Goal: Task Accomplishment & Management: Manage account settings

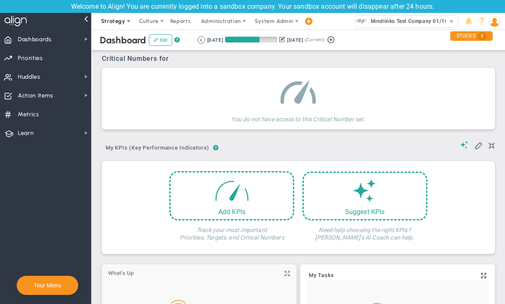
click at [104, 23] on span "Strategy" at bounding box center [113, 21] width 24 height 6
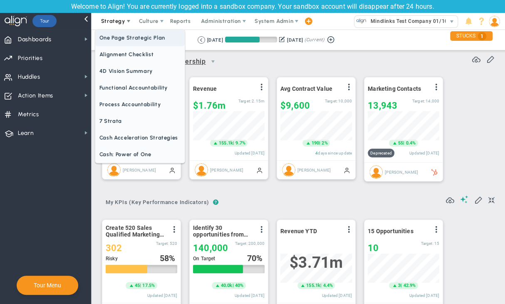
click at [120, 35] on span "One Page Strategic Plan" at bounding box center [139, 38] width 89 height 17
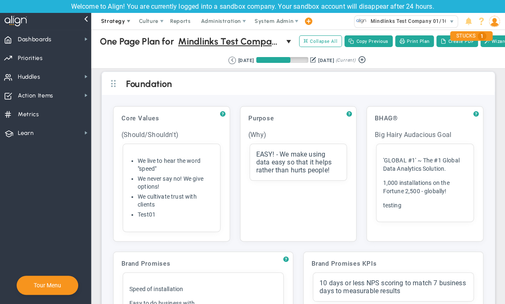
click at [115, 22] on span "Strategy" at bounding box center [113, 21] width 24 height 6
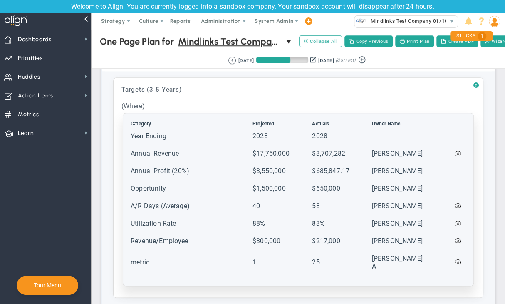
scroll to position [416, 0]
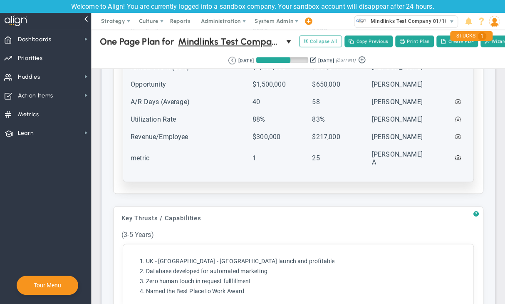
click at [176, 149] on td "Revenue/Employee" at bounding box center [190, 140] width 121 height 17
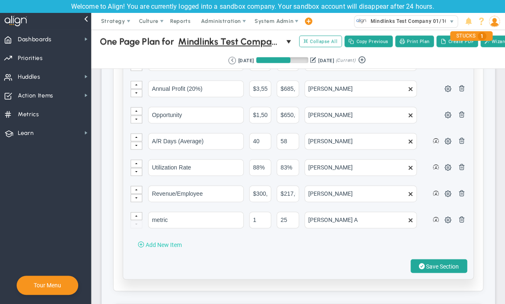
click at [153, 248] on span "Add New Item" at bounding box center [164, 244] width 36 height 7
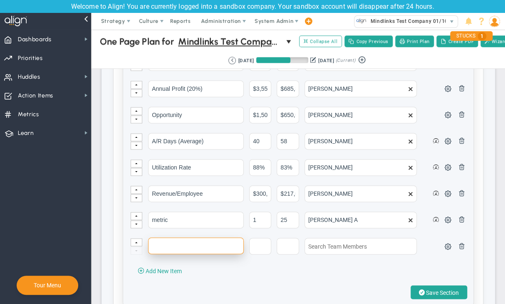
click at [167, 251] on input "text" at bounding box center [196, 245] width 96 height 17
type input "Test 2"
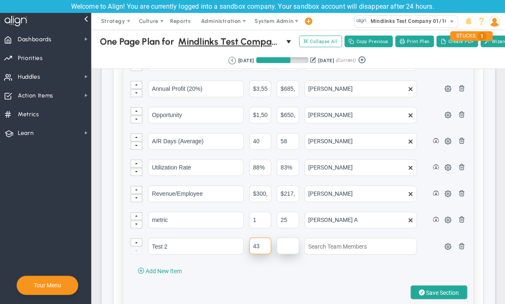
type input "43"
click at [277, 247] on input "text" at bounding box center [288, 245] width 22 height 17
type input "532"
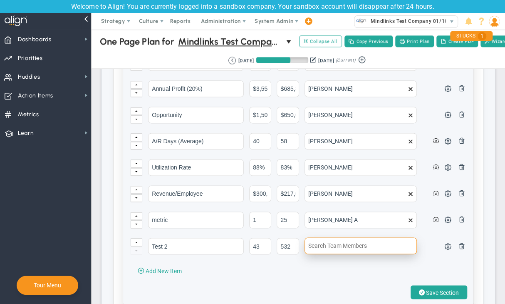
click at [342, 248] on input "text" at bounding box center [361, 245] width 112 height 17
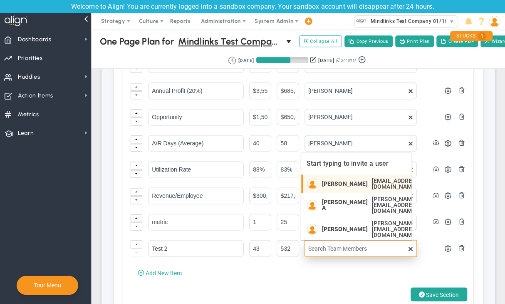
click at [356, 183] on span "[PERSON_NAME]" at bounding box center [345, 184] width 46 height 6
type input "[PERSON_NAME]"
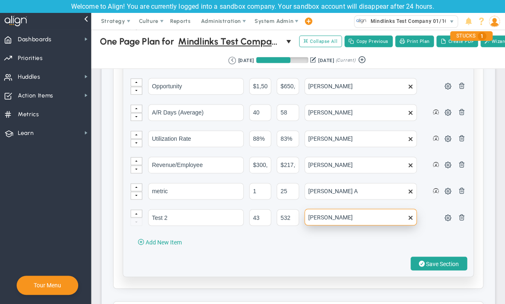
scroll to position [499, 0]
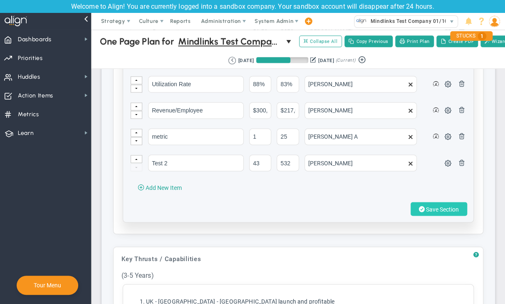
click at [429, 211] on span "Save Section" at bounding box center [442, 209] width 33 height 7
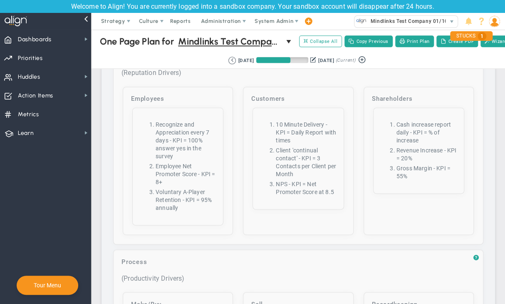
scroll to position [3159, 0]
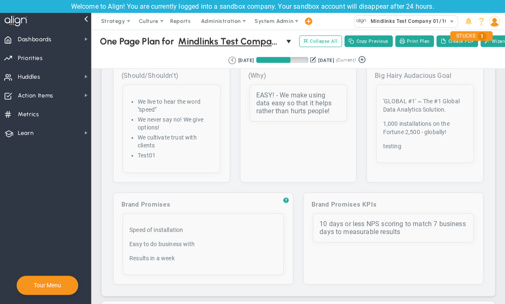
scroll to position [0, 0]
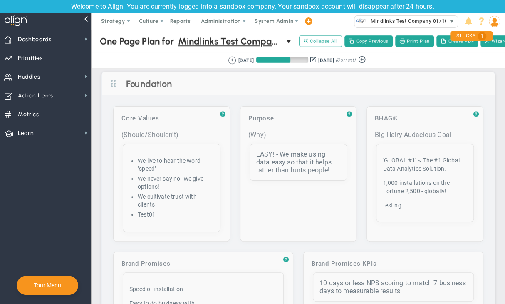
click at [433, 20] on span "Mindlinks Test Company 01/10 (Sandbox)" at bounding box center [421, 21] width 108 height 11
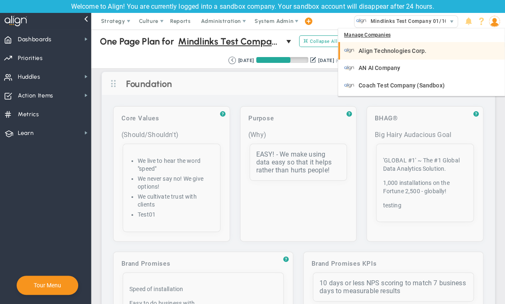
click at [396, 45] on div "Align Technologies Corp." at bounding box center [422, 50] width 156 height 10
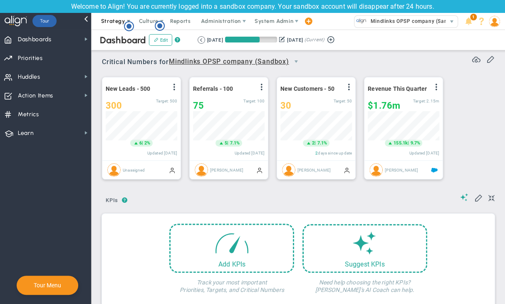
click at [110, 22] on span "Strategy" at bounding box center [113, 21] width 24 height 6
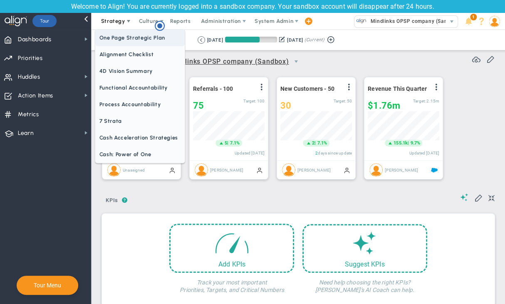
click at [136, 35] on span "One Page Strategic Plan" at bounding box center [139, 38] width 89 height 17
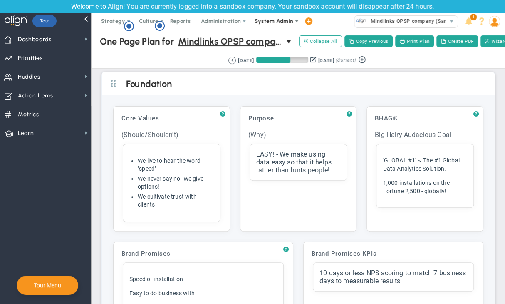
click at [265, 19] on span "System Admin" at bounding box center [274, 21] width 39 height 6
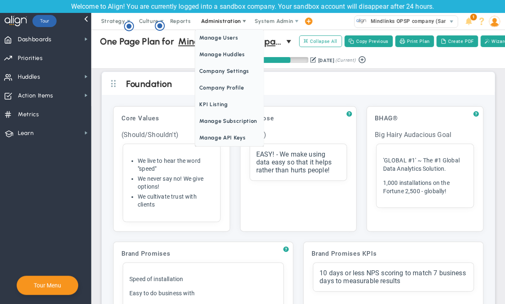
click at [236, 22] on span "Administration" at bounding box center [221, 21] width 40 height 6
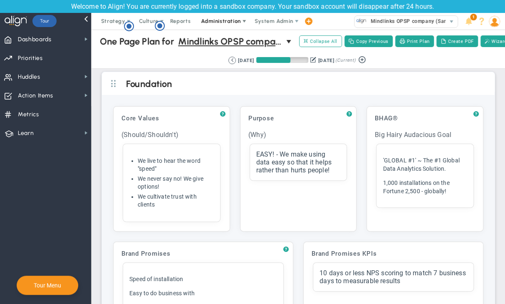
click at [230, 24] on span "Administration" at bounding box center [221, 21] width 40 height 6
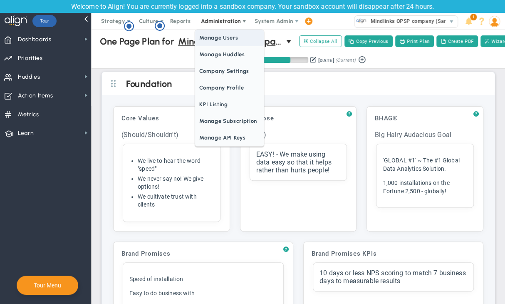
click at [225, 39] on span "Manage Users" at bounding box center [229, 38] width 68 height 17
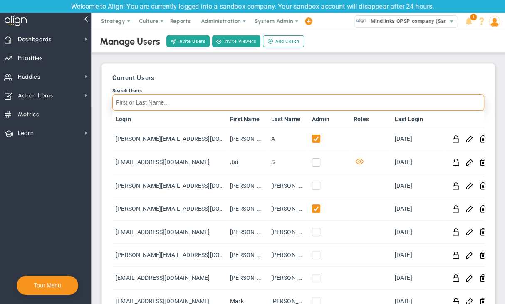
click at [201, 108] on input "Search Users" at bounding box center [298, 102] width 372 height 17
paste input "vikasm@aligntoday.com"
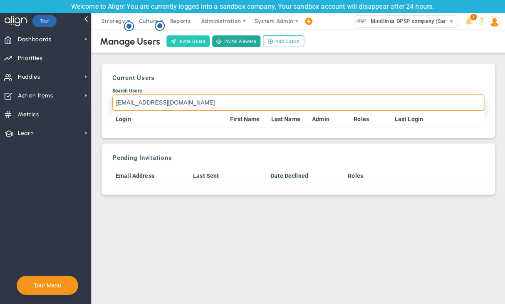
type input "vikasm@aligntoday.com"
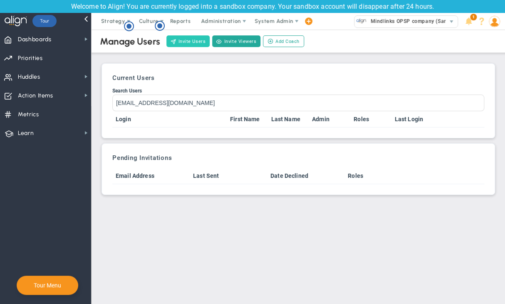
click at [196, 43] on button "Invite Users" at bounding box center [187, 41] width 43 height 12
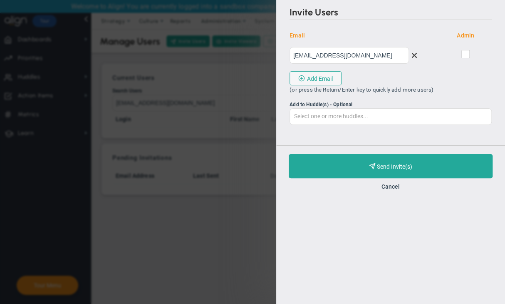
type input "vikasm@aligntoday.com"
click at [469, 54] on span at bounding box center [465, 54] width 8 height 8
click at [469, 54] on input "checkbox" at bounding box center [465, 56] width 5 height 8
checkbox input "true"
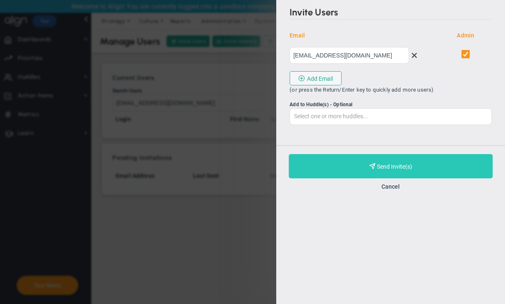
click at [352, 166] on button "Purchase and Send Invite(s) Validating Invite..." at bounding box center [391, 166] width 204 height 24
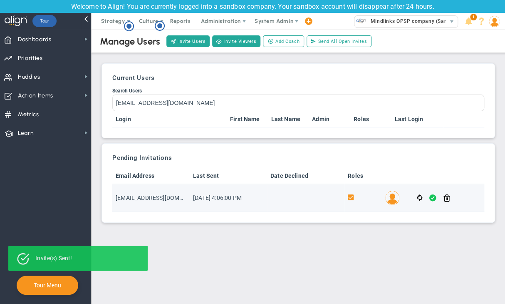
click at [430, 200] on span at bounding box center [432, 198] width 7 height 10
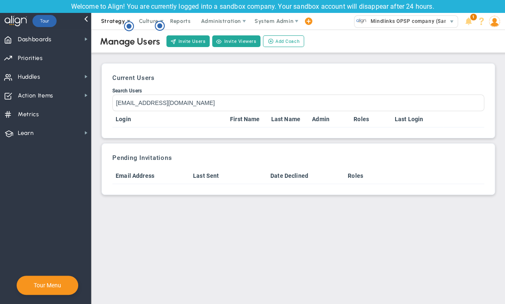
click at [114, 22] on span "Strategy" at bounding box center [113, 21] width 24 height 6
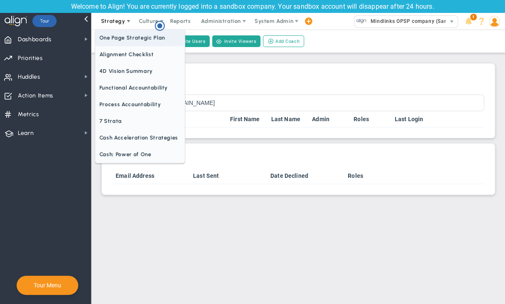
click at [126, 33] on span "One Page Strategic Plan" at bounding box center [139, 38] width 89 height 17
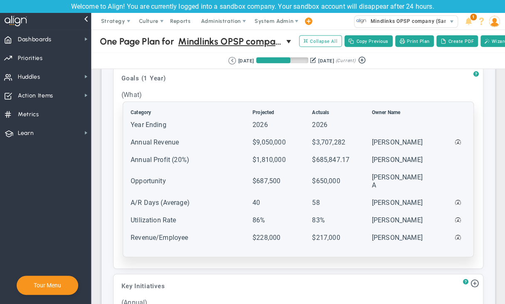
scroll to position [707, 0]
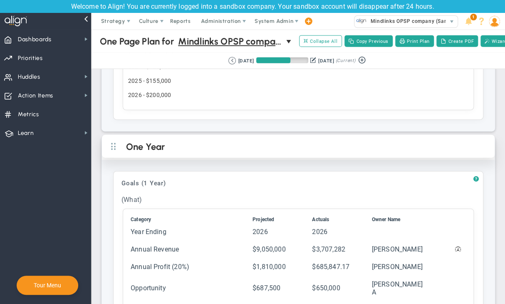
click at [223, 141] on h2 "One Year" at bounding box center [305, 147] width 358 height 12
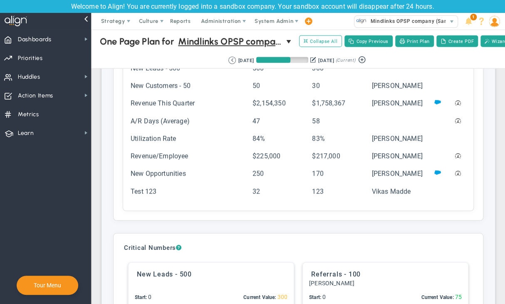
scroll to position [915, 0]
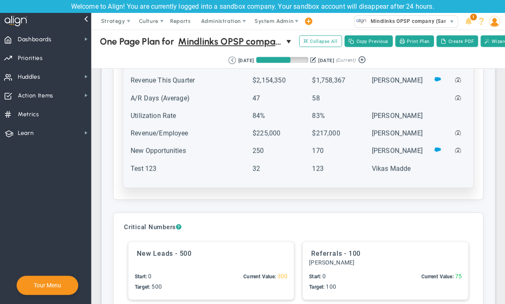
click at [157, 164] on td "Test 123" at bounding box center [190, 172] width 121 height 17
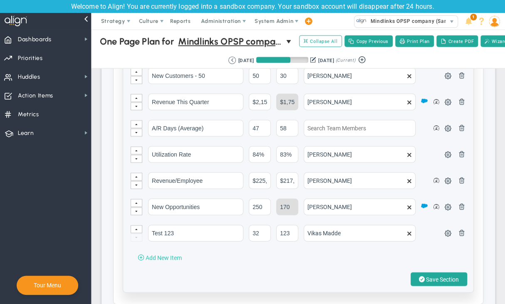
click at [163, 254] on span "Add New Item" at bounding box center [164, 257] width 36 height 7
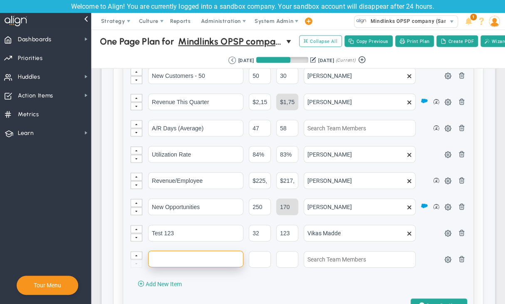
click at [173, 255] on input "text" at bounding box center [195, 258] width 95 height 17
paste input "vikasm@aligntoday.com"
drag, startPoint x: 219, startPoint y: 250, endPoint x: 133, endPoint y: 247, distance: 86.2
click at [133, 250] on tr "vikasm@aligntoday.com" at bounding box center [298, 262] width 336 height 25
type input "Test 324"
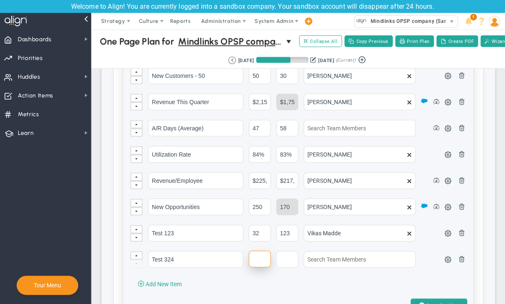
click at [254, 255] on input "text" at bounding box center [260, 258] width 22 height 17
type input "533"
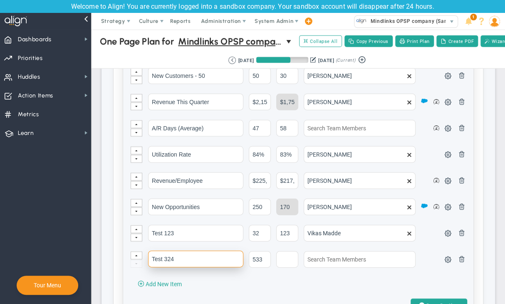
drag, startPoint x: 196, startPoint y: 250, endPoint x: 146, endPoint y: 253, distance: 50.9
click at [146, 253] on tr "Test 324 533" at bounding box center [298, 262] width 336 height 25
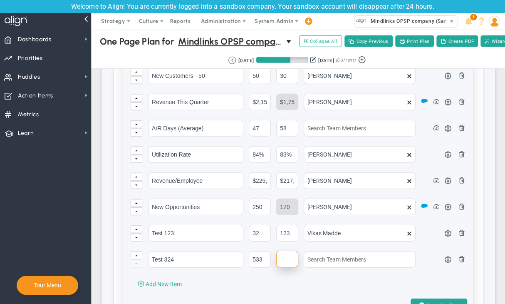
click at [287, 251] on input "text" at bounding box center [287, 258] width 22 height 17
type input "543"
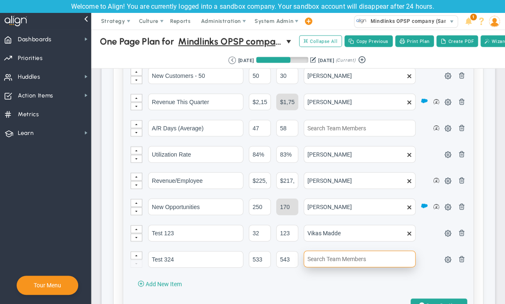
click at [342, 251] on input "text" at bounding box center [360, 258] width 112 height 17
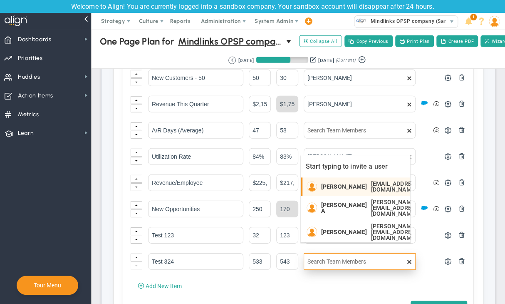
click at [341, 183] on span "[PERSON_NAME]" at bounding box center [344, 186] width 46 height 6
type input "[PERSON_NAME]"
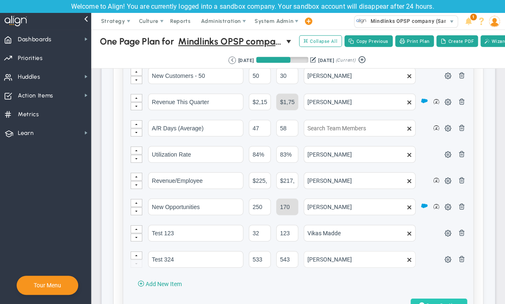
click at [426, 302] on span "Save Section" at bounding box center [442, 305] width 33 height 7
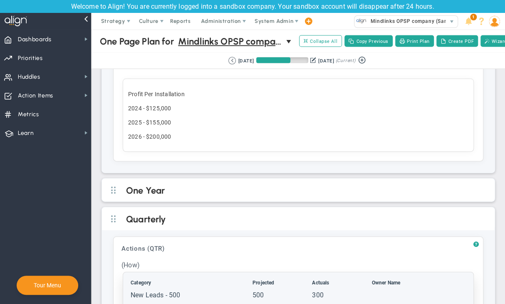
scroll to position [707, 0]
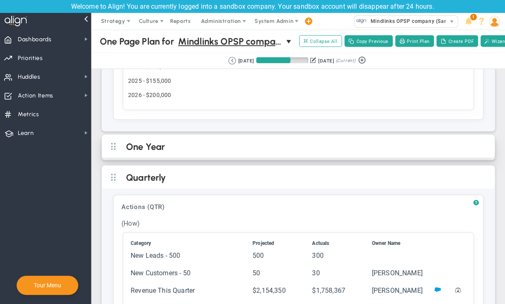
click at [220, 142] on h2 "One Year" at bounding box center [305, 147] width 358 height 12
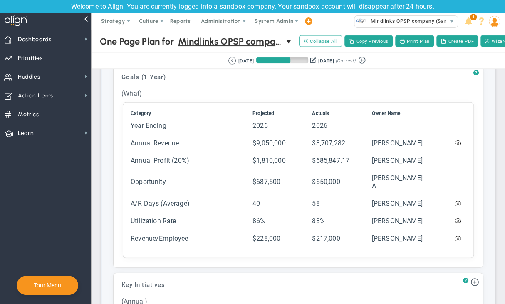
scroll to position [874, 0]
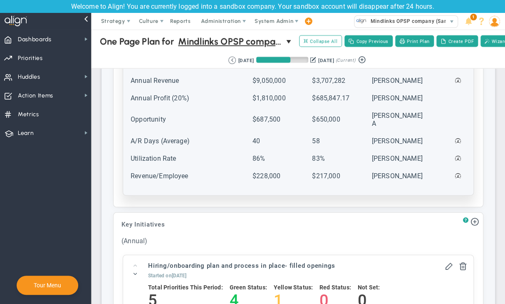
click at [203, 171] on td "Revenue/Employee" at bounding box center [190, 179] width 121 height 17
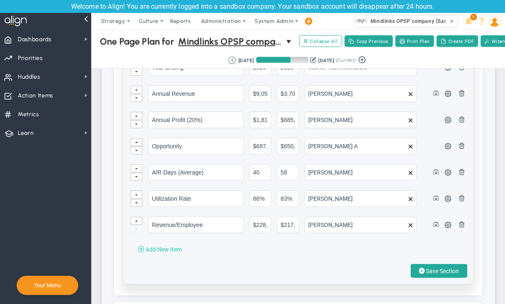
click at [161, 246] on span "Add New Item" at bounding box center [164, 249] width 36 height 7
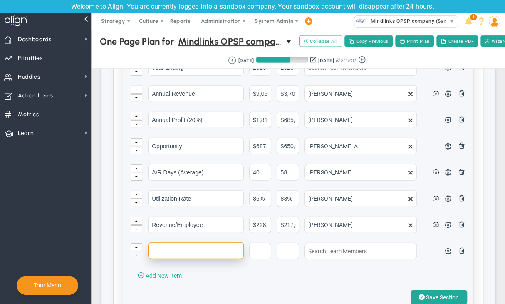
click at [180, 242] on input "text" at bounding box center [196, 250] width 96 height 17
paste input "Test 324"
type input "Test 324 -"
click at [216, 242] on input "Test 324 -" at bounding box center [196, 250] width 96 height 17
type input "Test 324 - 1234"
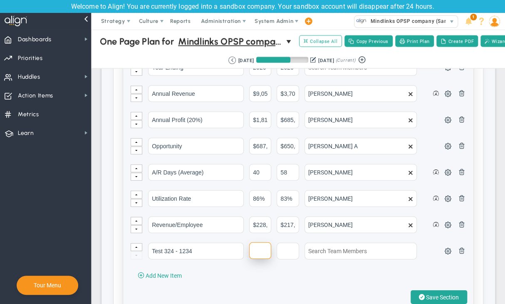
click at [256, 242] on input "text" at bounding box center [260, 250] width 22 height 17
type input "43"
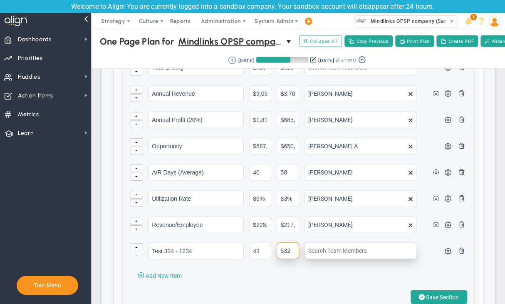
type input "532"
click at [336, 245] on input "text" at bounding box center [361, 250] width 112 height 17
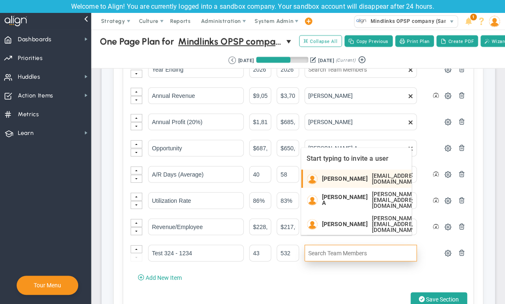
click at [339, 181] on span "[PERSON_NAME]" at bounding box center [345, 179] width 46 height 6
type input "[PERSON_NAME]"
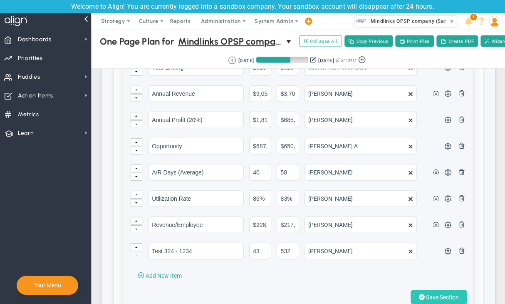
click at [426, 294] on span "Save Section" at bounding box center [442, 297] width 33 height 7
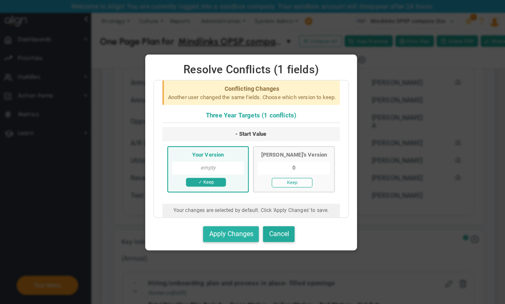
click at [240, 232] on button "Apply Changes" at bounding box center [231, 234] width 56 height 16
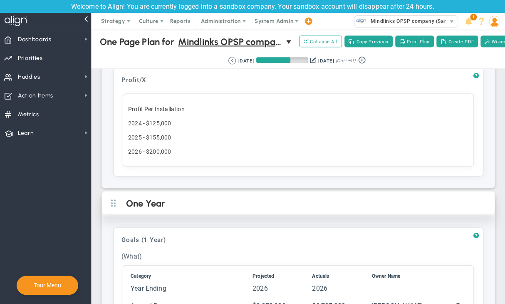
scroll to position [666, 0]
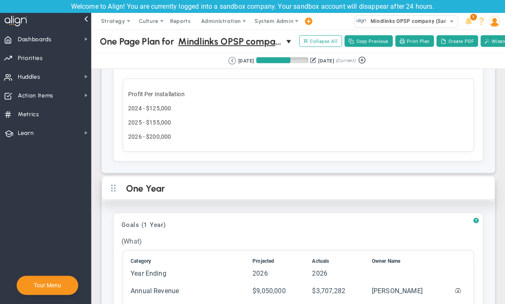
click at [206, 191] on div "One Year" at bounding box center [298, 187] width 393 height 23
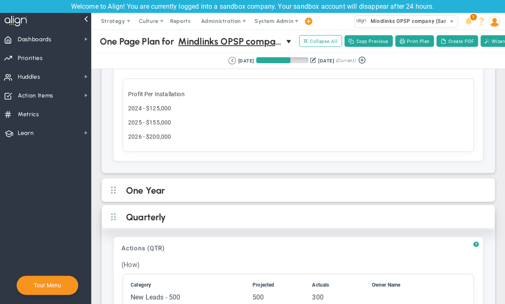
click at [203, 213] on h2 "Quarterly" at bounding box center [305, 217] width 358 height 12
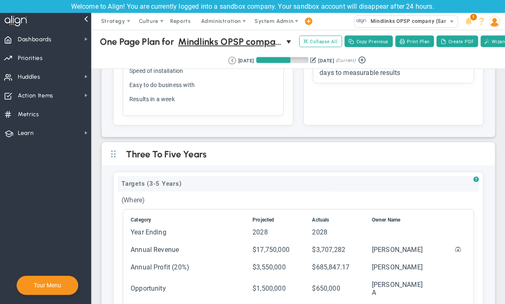
scroll to position [333, 0]
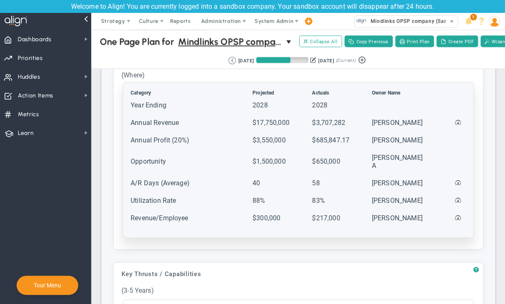
click at [201, 205] on td "Utilization Rate" at bounding box center [190, 204] width 121 height 17
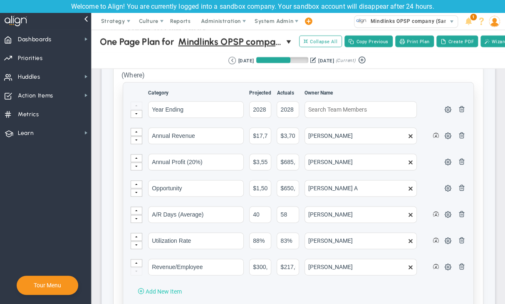
click at [160, 292] on span "Add New Item" at bounding box center [164, 291] width 36 height 7
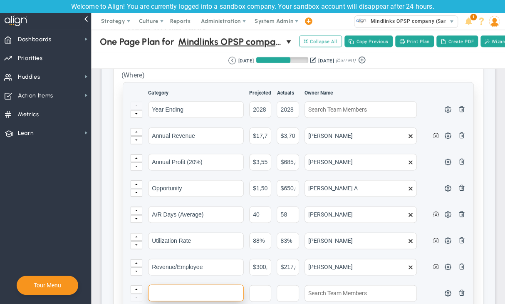
click at [175, 296] on input "text" at bounding box center [196, 292] width 96 height 17
paste input "Test 324"
type input "Test 324 765"
click at [253, 295] on input "text" at bounding box center [260, 292] width 22 height 17
type input "1234"
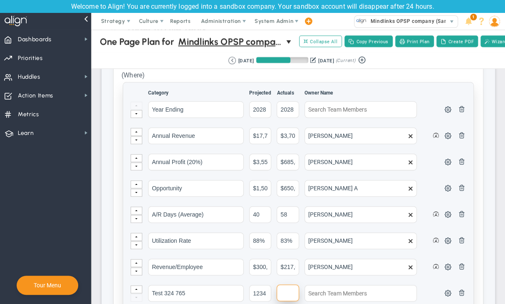
click at [280, 295] on input "text" at bounding box center [288, 292] width 22 height 17
type input "543"
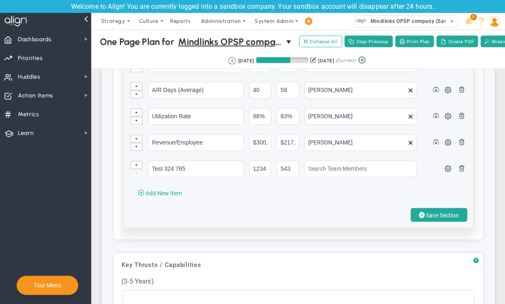
scroll to position [458, 0]
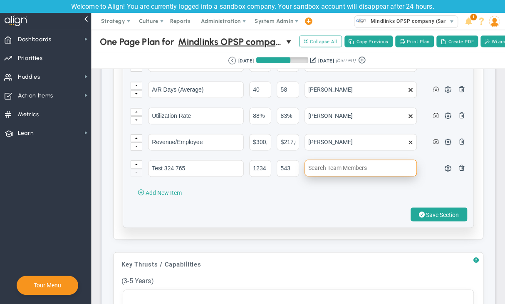
click at [323, 170] on input "text" at bounding box center [361, 167] width 112 height 17
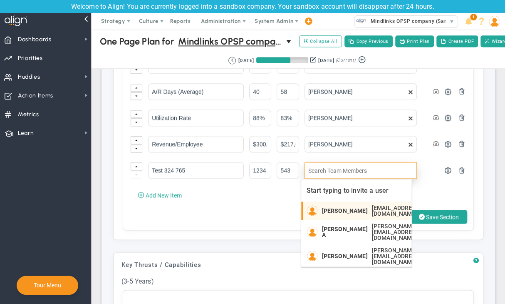
click at [338, 208] on span "[PERSON_NAME]" at bounding box center [345, 211] width 46 height 6
type input "[PERSON_NAME]"
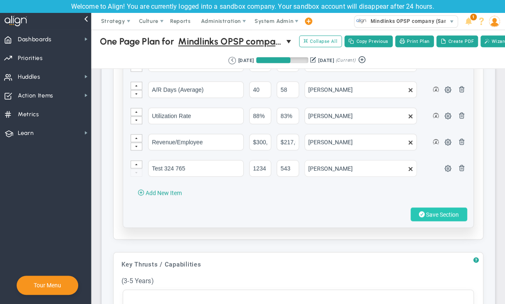
click at [431, 216] on span "Save Section" at bounding box center [442, 214] width 33 height 7
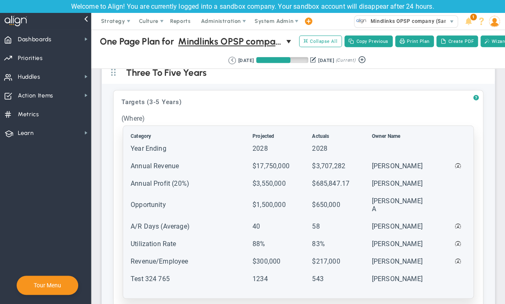
scroll to position [208, 0]
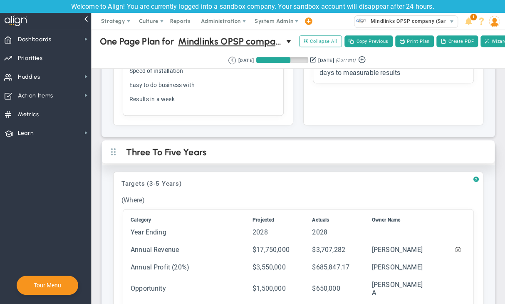
click at [233, 159] on h2 "Three To Five Years" at bounding box center [305, 152] width 358 height 12
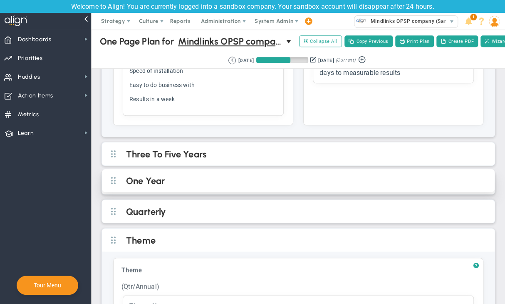
click at [229, 186] on h2 "One Year" at bounding box center [305, 181] width 358 height 12
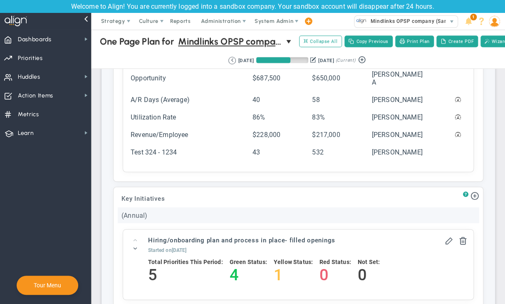
scroll to position [458, 0]
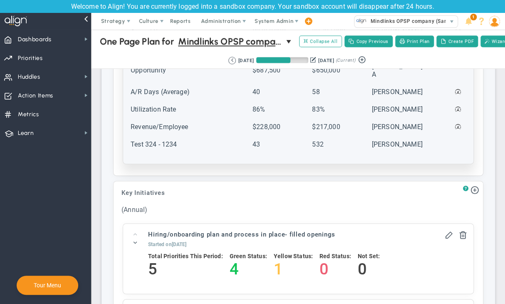
click at [154, 146] on td "Test 324 - 1234" at bounding box center [190, 148] width 121 height 17
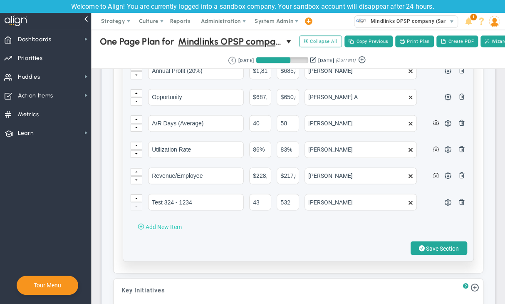
click at [161, 230] on span "Add New Item" at bounding box center [164, 226] width 36 height 7
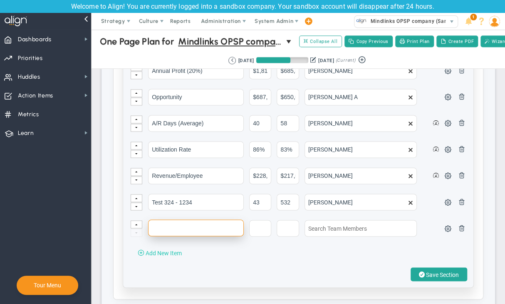
click at [161, 232] on input "text" at bounding box center [196, 227] width 96 height 17
type input "Vikas Testing 1"
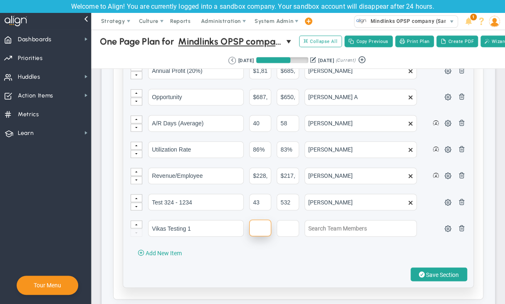
click at [254, 233] on input "text" at bounding box center [260, 227] width 22 height 17
type input "54"
type input "32"
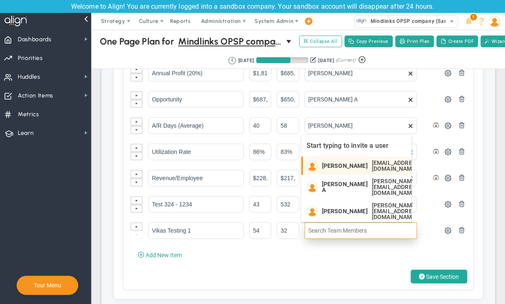
click at [341, 166] on span "[PERSON_NAME]" at bounding box center [345, 166] width 46 height 6
type input "[PERSON_NAME]"
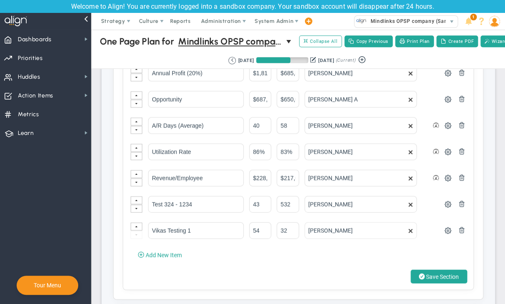
click at [443, 271] on button "Save Section" at bounding box center [439, 276] width 57 height 14
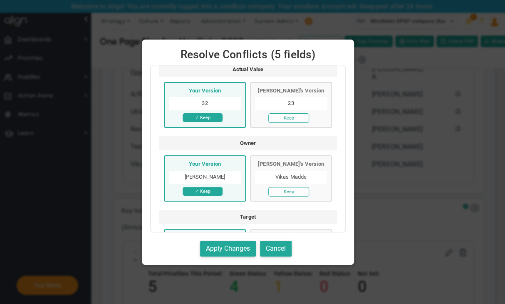
scroll to position [273, 0]
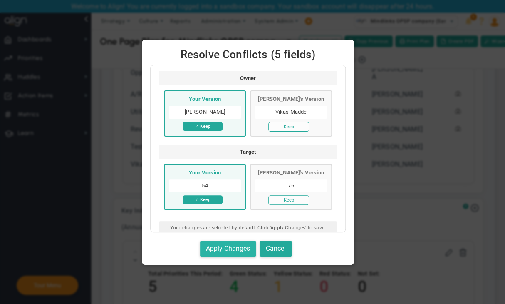
click at [232, 245] on button "Apply Changes" at bounding box center [228, 248] width 56 height 16
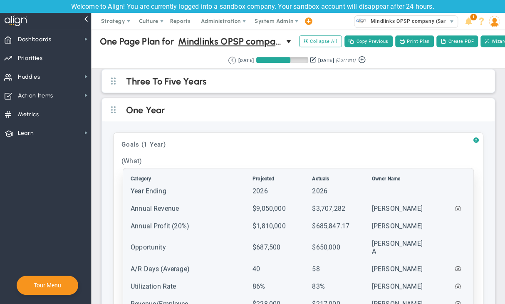
scroll to position [250, 0]
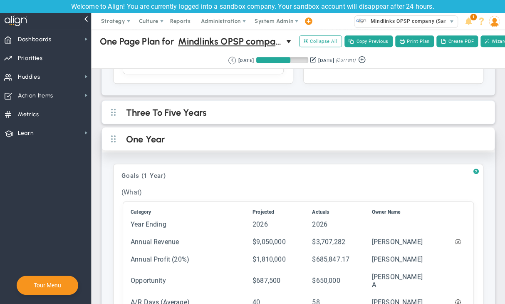
click at [252, 145] on h2 "One Year" at bounding box center [305, 140] width 358 height 12
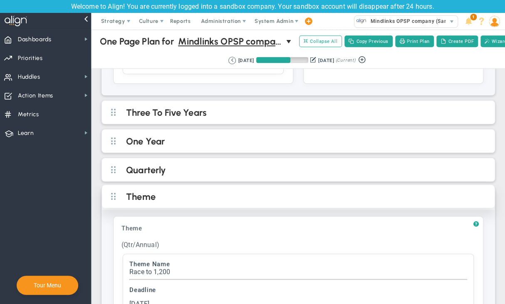
click at [246, 199] on h2 "Theme" at bounding box center [305, 197] width 358 height 12
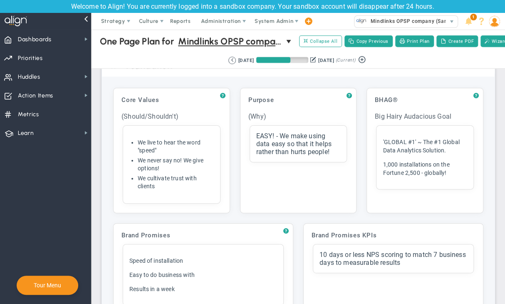
scroll to position [0, 0]
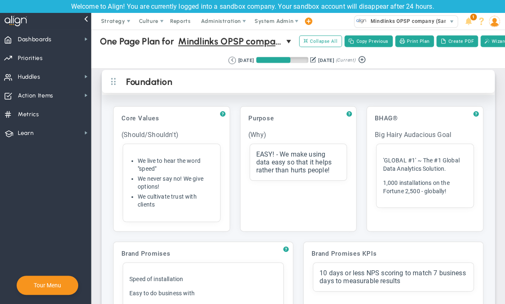
click at [226, 89] on h2 "Foundation" at bounding box center [305, 82] width 358 height 12
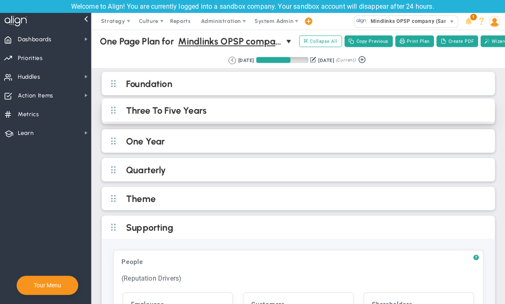
click at [226, 117] on h2 "Three To Five Years" at bounding box center [305, 111] width 358 height 12
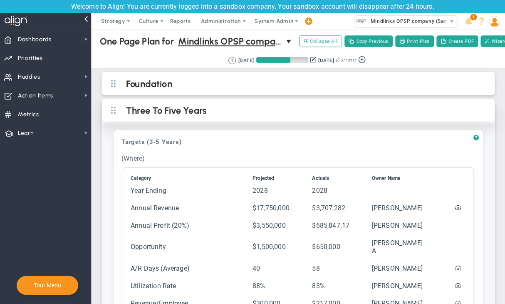
click at [226, 117] on h2 "Three To Five Years" at bounding box center [305, 111] width 358 height 12
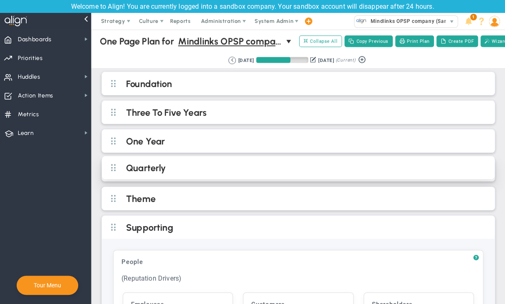
click at [186, 171] on h2 "Quarterly" at bounding box center [305, 168] width 358 height 12
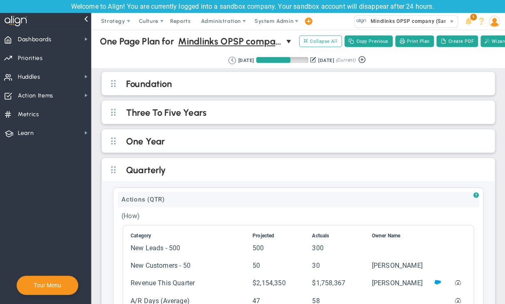
scroll to position [166, 0]
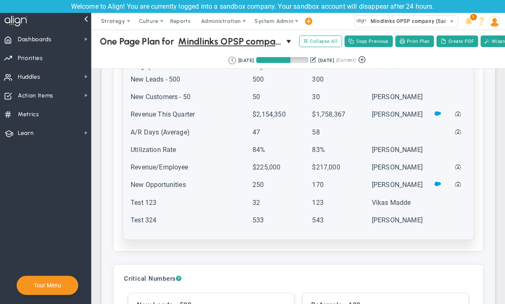
click at [151, 228] on td "Test 324" at bounding box center [190, 224] width 121 height 17
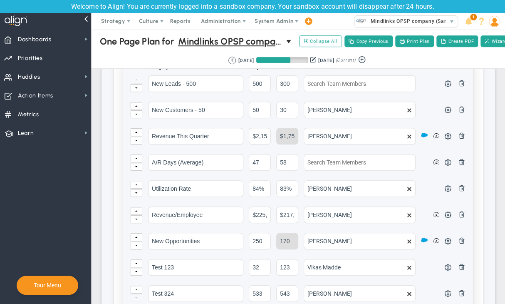
scroll to position [333, 0]
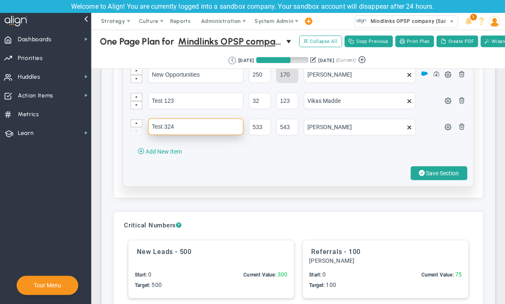
click at [179, 131] on input "Test 324" at bounding box center [195, 126] width 95 height 17
type input "Test 324 235"
click at [263, 132] on input "533" at bounding box center [260, 126] width 22 height 17
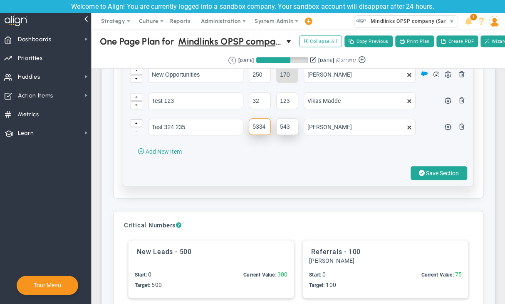
type input "5334"
click at [289, 131] on input "543" at bounding box center [287, 126] width 22 height 17
type input "5432"
click at [429, 180] on button "Save Section" at bounding box center [439, 173] width 57 height 14
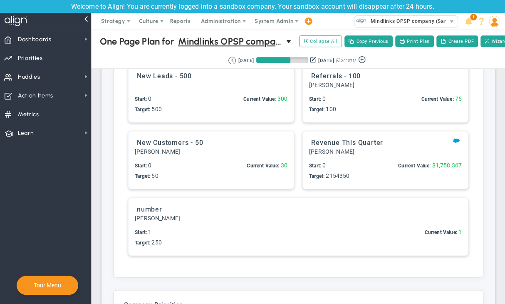
scroll to position [499, 0]
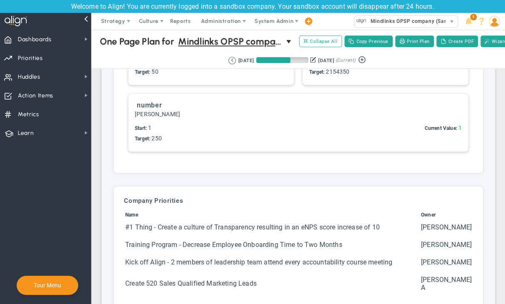
click at [180, 117] on span "[PERSON_NAME]" at bounding box center [157, 114] width 45 height 7
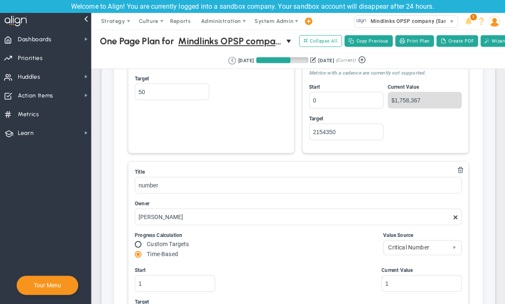
scroll to position [832, 0]
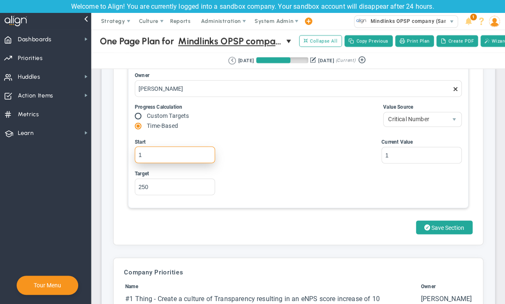
click at [158, 163] on input "1" at bounding box center [175, 154] width 80 height 17
type input "11244"
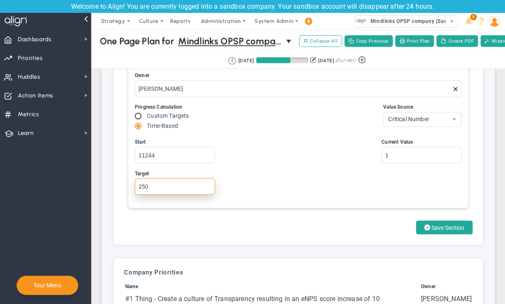
click at [156, 195] on input "250" at bounding box center [175, 186] width 80 height 17
type input "2504321"
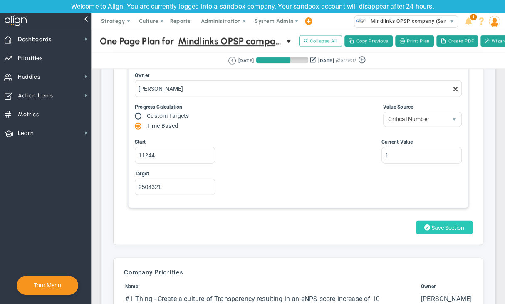
click at [418, 233] on button "Save Section" at bounding box center [444, 227] width 57 height 14
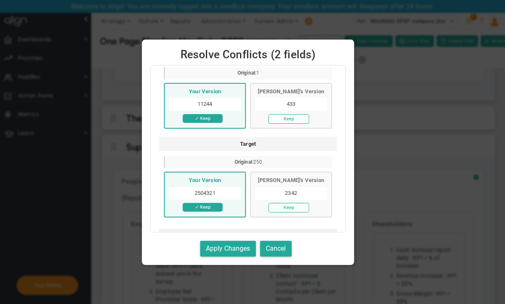
scroll to position [85, 0]
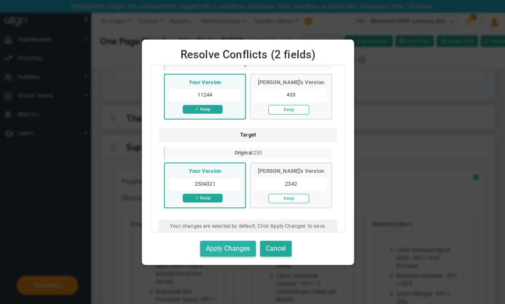
click at [243, 243] on button "Apply Changes" at bounding box center [228, 248] width 56 height 16
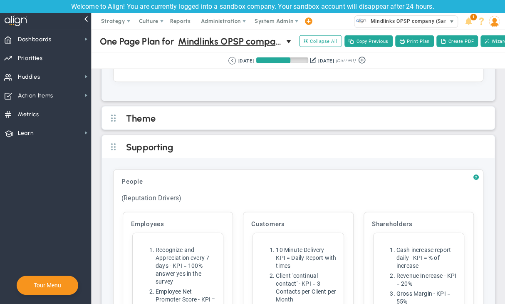
click at [409, 22] on span "Mindlinks OPSP company (Sandbox)" at bounding box center [414, 21] width 95 height 11
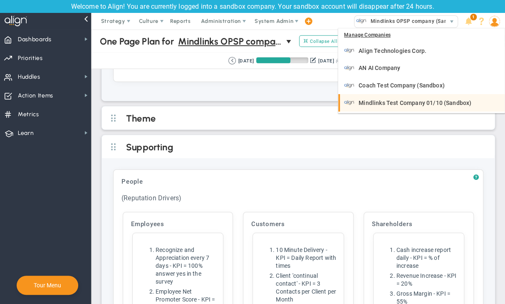
click at [394, 100] on span "Mindlinks Test Company 01/10 (Sandbox)" at bounding box center [415, 103] width 113 height 6
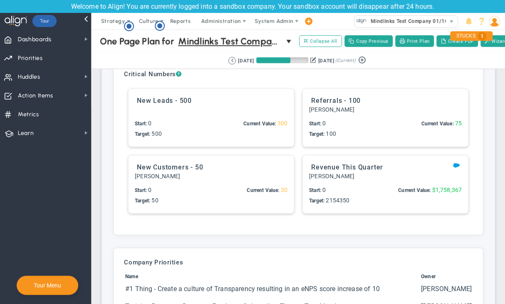
scroll to position [2080, 0]
click at [220, 107] on div at bounding box center [211, 109] width 153 height 8
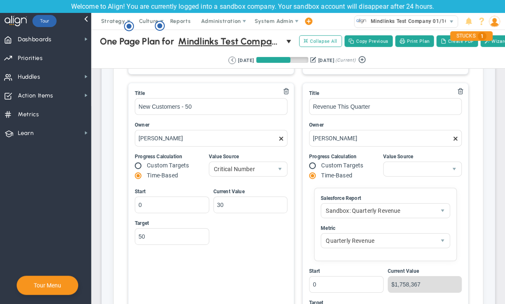
scroll to position [2288, 0]
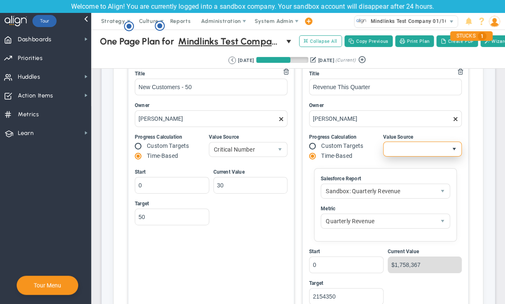
click at [451, 146] on span "select" at bounding box center [454, 149] width 7 height 7
click at [451, 147] on span "select" at bounding box center [454, 149] width 7 height 7
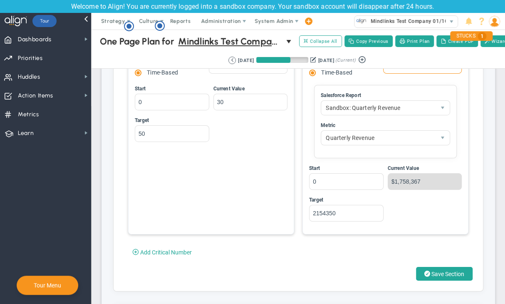
click at [303, 146] on div "Title Revenue This Quarter Owner [PERSON_NAME] Progress Calculation Custom Targ…" at bounding box center [385, 106] width 165 height 253
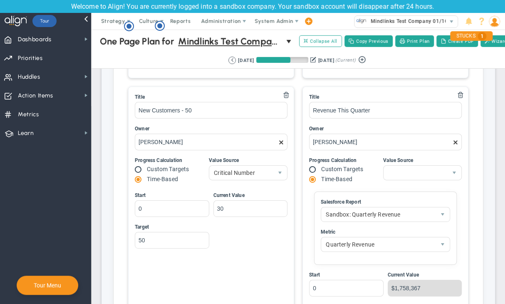
scroll to position [2288, 0]
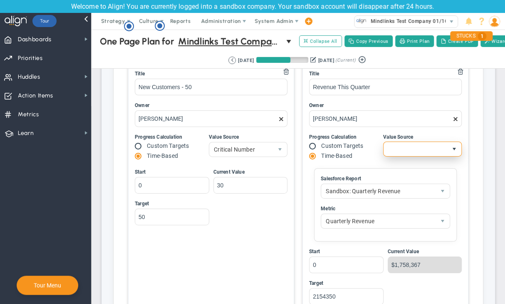
click at [451, 147] on span "select" at bounding box center [454, 149] width 7 height 7
click at [362, 129] on ul "Title Revenue This Quarter Owner [PERSON_NAME] Progress Calculation Custom Targ…" at bounding box center [385, 155] width 153 height 171
click at [438, 20] on span "Mindlinks Test Company 01/10 (Sandbox)" at bounding box center [421, 21] width 108 height 11
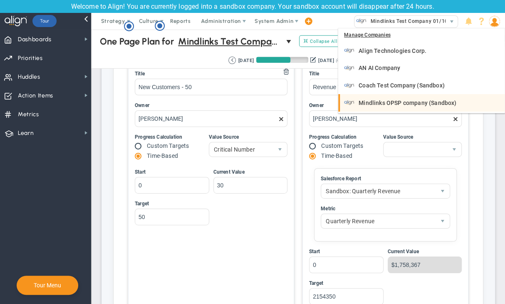
click at [387, 100] on span "Mindlinks OPSP company (Sandbox)" at bounding box center [408, 103] width 98 height 6
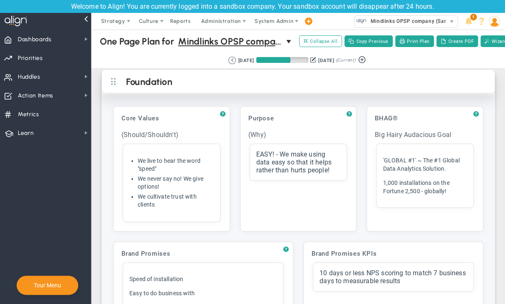
click at [284, 89] on h2 "Foundation" at bounding box center [305, 82] width 358 height 12
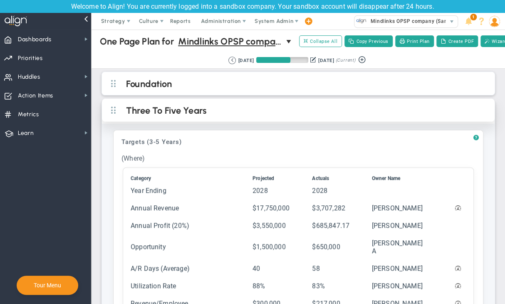
click at [281, 117] on h2 "Three To Five Years" at bounding box center [305, 111] width 358 height 12
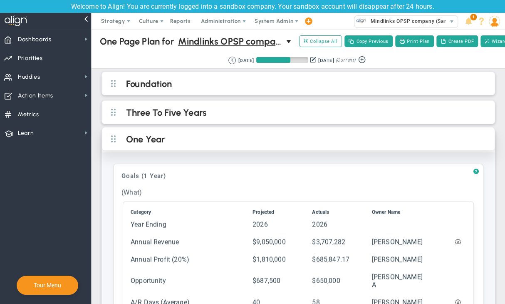
click at [281, 143] on h2 "One Year" at bounding box center [305, 140] width 358 height 12
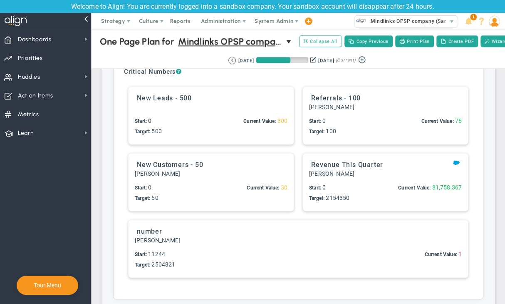
scroll to position [416, 0]
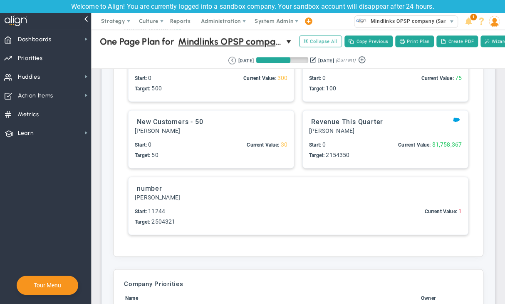
click at [203, 127] on div "New Customers - 50" at bounding box center [211, 121] width 149 height 10
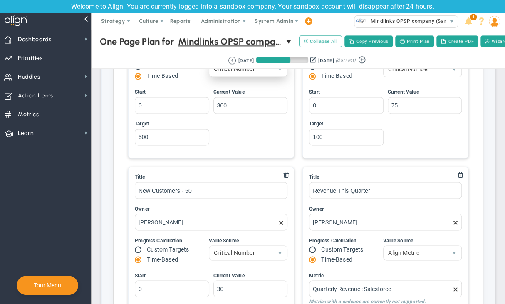
scroll to position [541, 0]
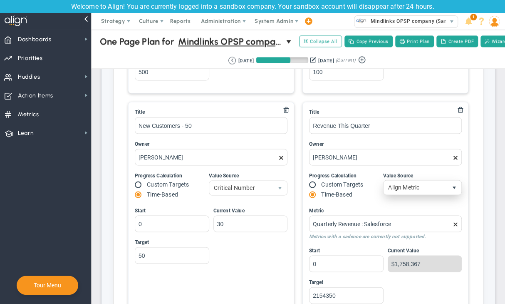
click at [451, 191] on span "select" at bounding box center [454, 187] width 7 height 7
